Goal: Task Accomplishment & Management: Complete application form

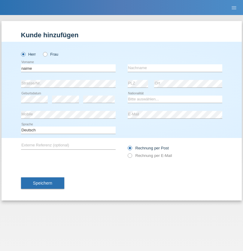
type input "naime"
click at [175, 68] on input "text" at bounding box center [175, 68] width 95 height 8
type input "llugiqi"
select select "CH"
radio input "true"
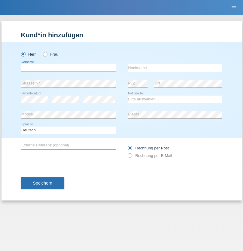
click at [68, 68] on input "text" at bounding box center [68, 68] width 95 height 8
type input "Shaban"
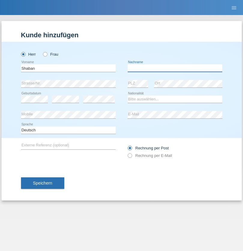
click at [175, 68] on input "text" at bounding box center [175, 68] width 95 height 8
type input "llugiqi"
select select "CH"
radio input "true"
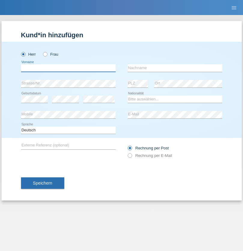
click at [68, 68] on input "text" at bounding box center [68, 68] width 95 height 8
type input "[PERSON_NAME]"
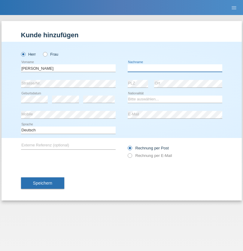
click at [175, 68] on input "text" at bounding box center [175, 68] width 95 height 8
type input "Mohamed"
select select "CH"
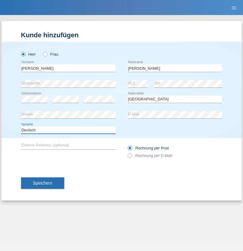
select select "en"
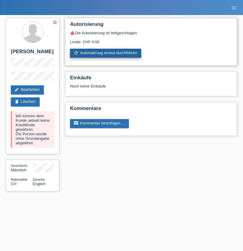
click at [106, 53] on link "refresh Autorisierung erneut durchführen" at bounding box center [105, 53] width 71 height 9
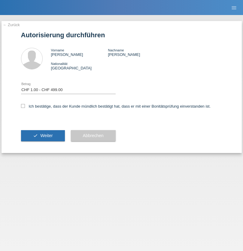
select select "1"
checkbox input "true"
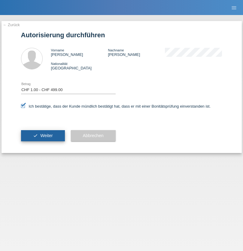
click at [43, 135] on span "Weiter" at bounding box center [46, 135] width 12 height 5
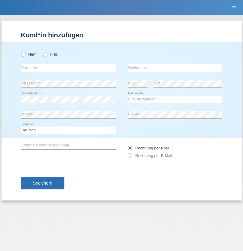
radio input "true"
click at [68, 68] on input "text" at bounding box center [68, 68] width 95 height 8
type input "Omar"
click at [175, 68] on input "text" at bounding box center [175, 68] width 95 height 8
type input "Sakhi"
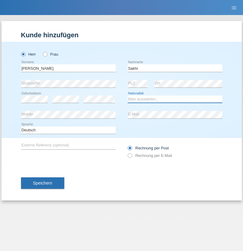
select select "IT"
select select "C"
select select "24"
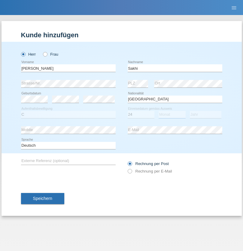
select select "10"
select select "2021"
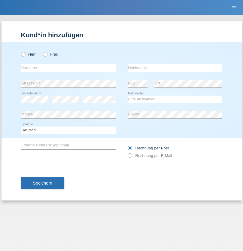
radio input "true"
click at [68, 68] on input "text" at bounding box center [68, 68] width 95 height 8
type input "[PERSON_NAME]"
click at [175, 68] on input "text" at bounding box center [175, 68] width 95 height 8
type input "Mittner"
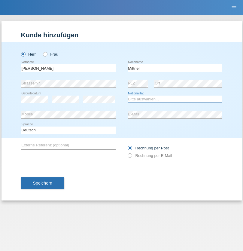
select select "CH"
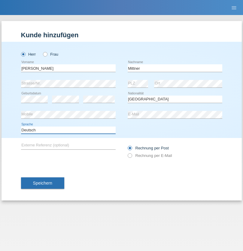
select select "en"
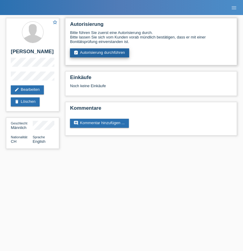
click at [100, 53] on link "assignment_turned_in Autorisierung durchführen" at bounding box center [99, 52] width 59 height 9
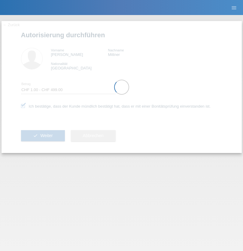
select select "1"
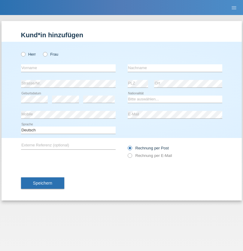
radio input "true"
click at [68, 68] on input "text" at bounding box center [68, 68] width 95 height 8
type input "Djamel"
click at [175, 68] on input "text" at bounding box center [175, 68] width 95 height 8
type input "Bourbala"
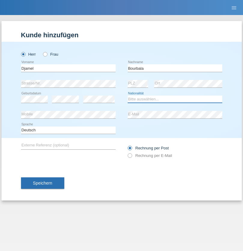
select select "CH"
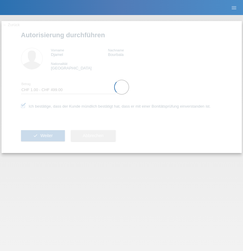
select select "1"
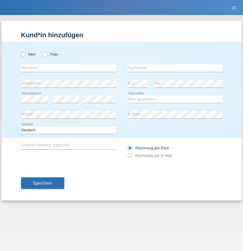
radio input "true"
click at [68, 68] on input "text" at bounding box center [68, 68] width 95 height 8
type input "[PERSON_NAME]"
click at [175, 68] on input "text" at bounding box center [175, 68] width 95 height 8
type input "Patera"
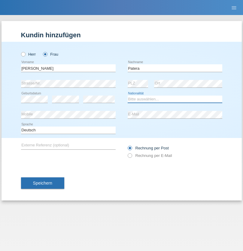
select select "CH"
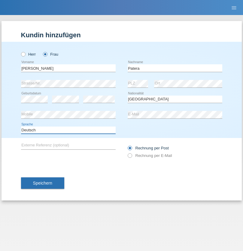
select select "en"
